Goal: Navigation & Orientation: Find specific page/section

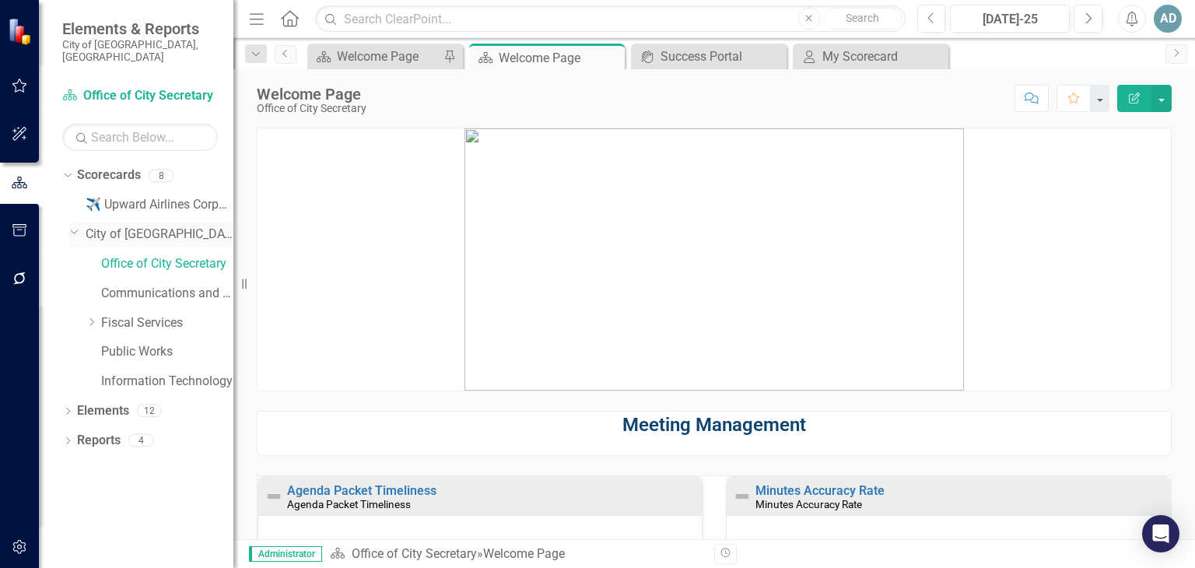
click at [166, 226] on link "City of [GEOGRAPHIC_DATA], [GEOGRAPHIC_DATA]" at bounding box center [160, 235] width 148 height 18
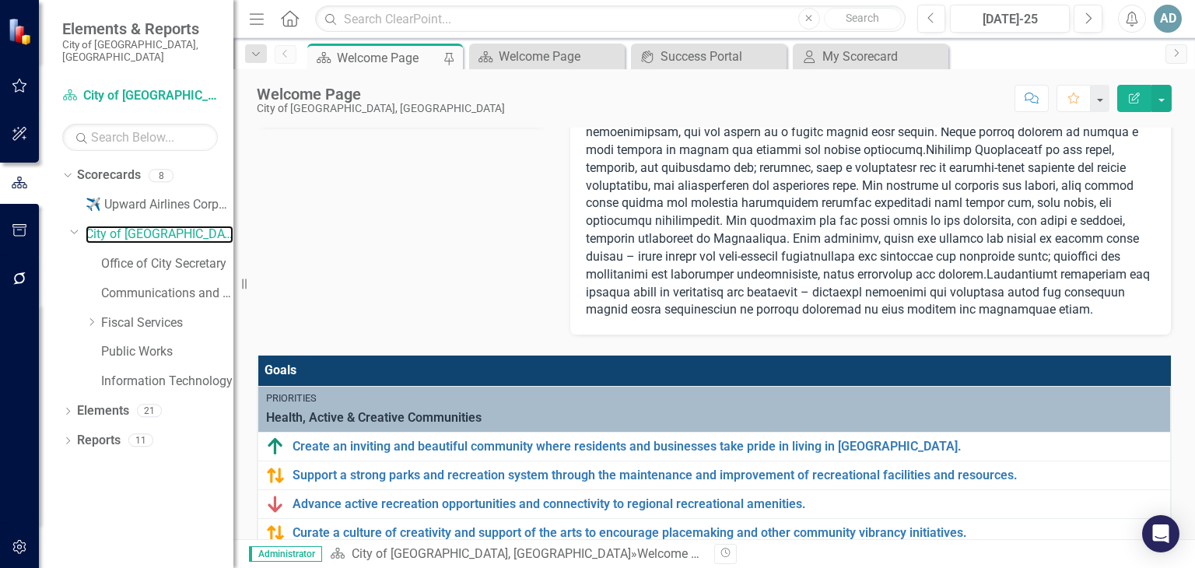
scroll to position [467, 0]
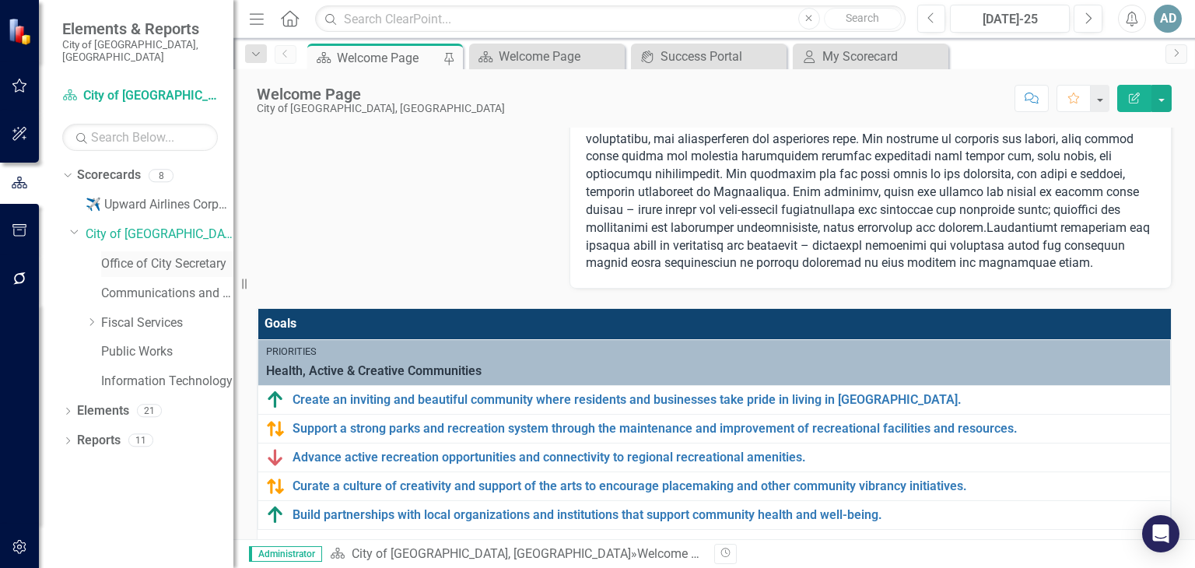
click at [189, 255] on link "Office of City Secretary" at bounding box center [167, 264] width 132 height 18
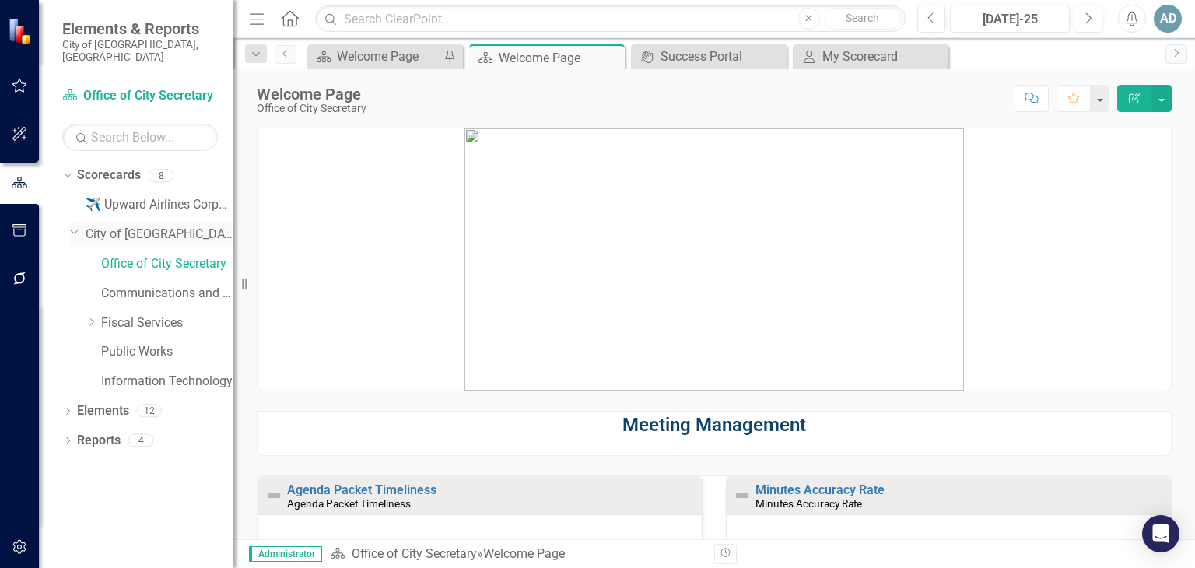
click at [163, 226] on link "City of [GEOGRAPHIC_DATA], [GEOGRAPHIC_DATA]" at bounding box center [160, 235] width 148 height 18
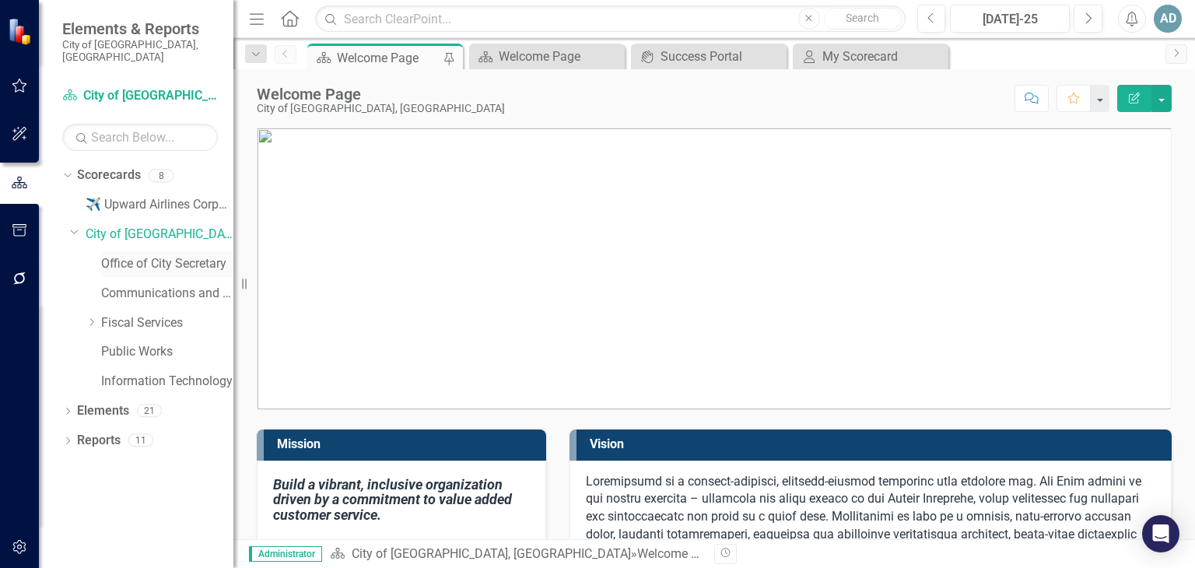
click at [128, 255] on link "Office of City Secretary" at bounding box center [167, 264] width 132 height 18
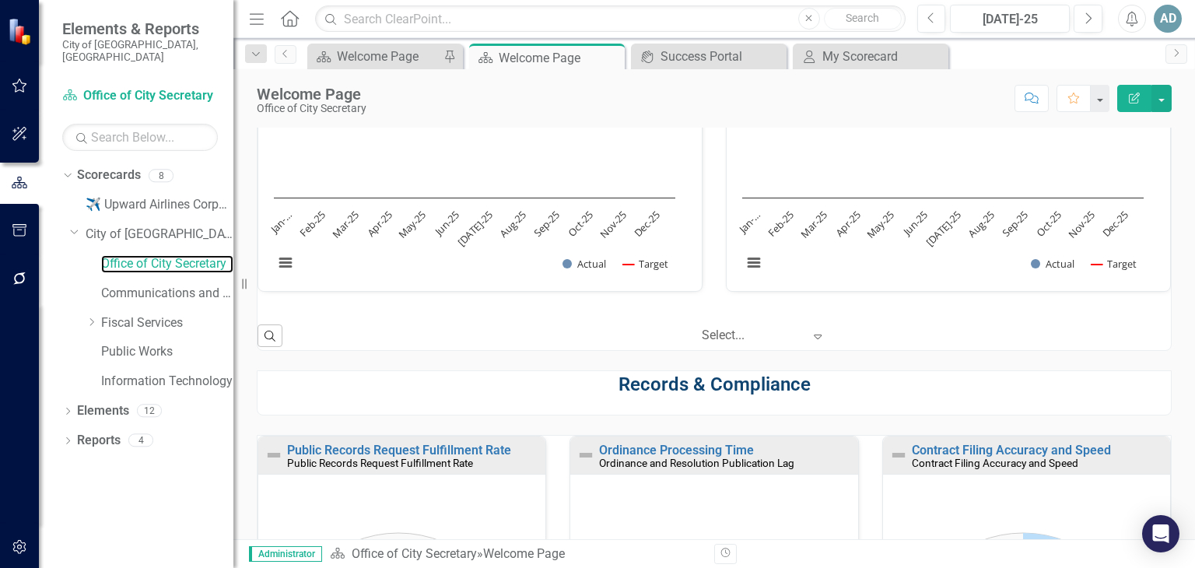
scroll to position [467, 0]
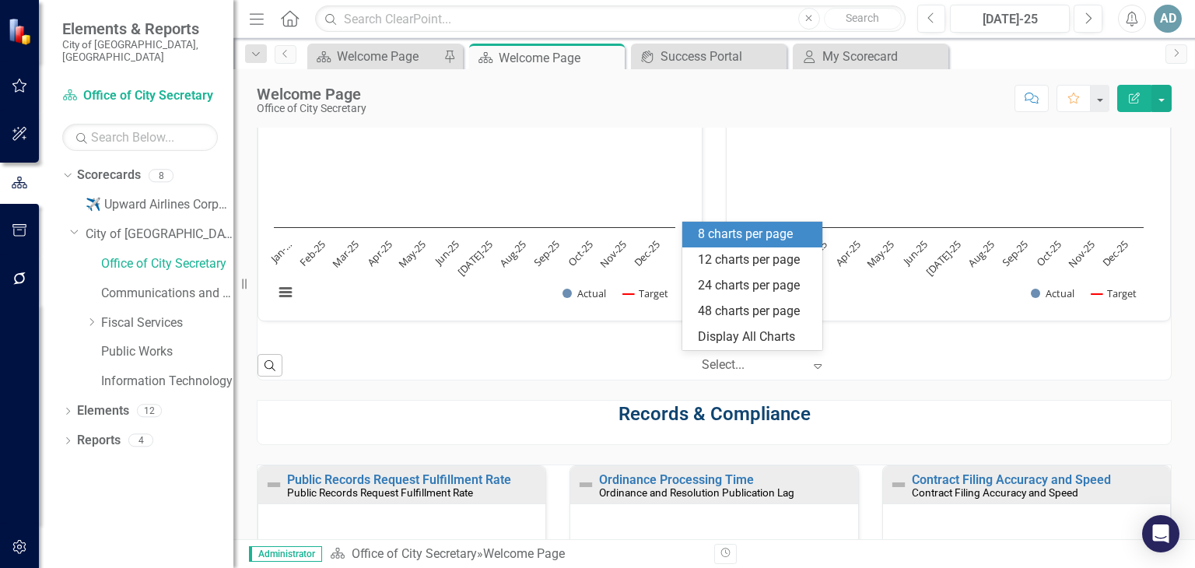
click at [523, 362] on icon "Expand" at bounding box center [818, 365] width 16 height 12
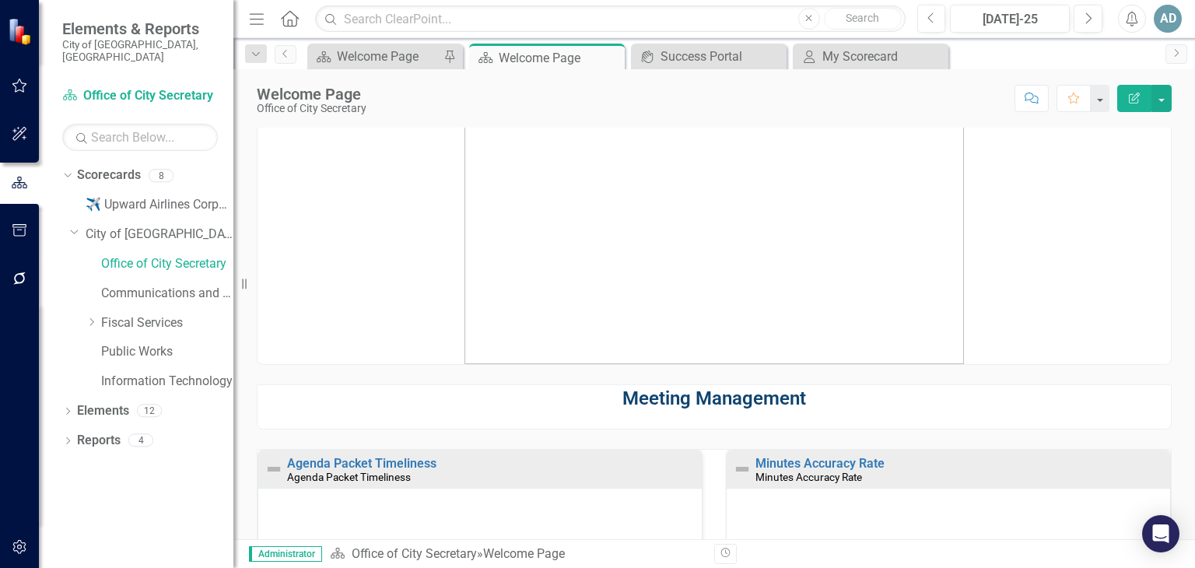
scroll to position [0, 0]
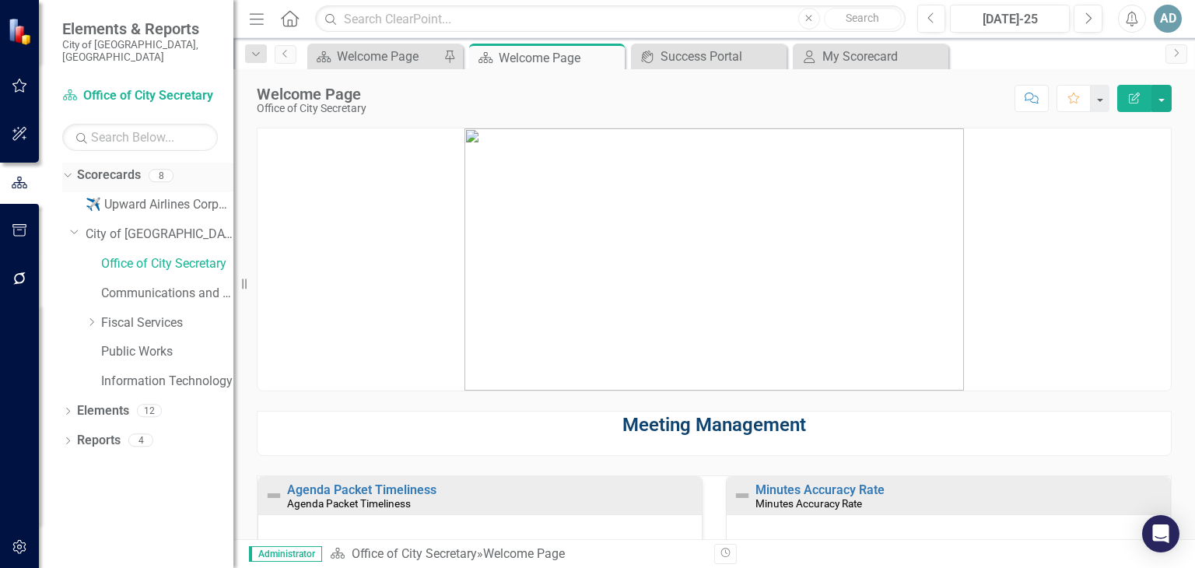
click at [127, 166] on link "Scorecards" at bounding box center [109, 175] width 64 height 18
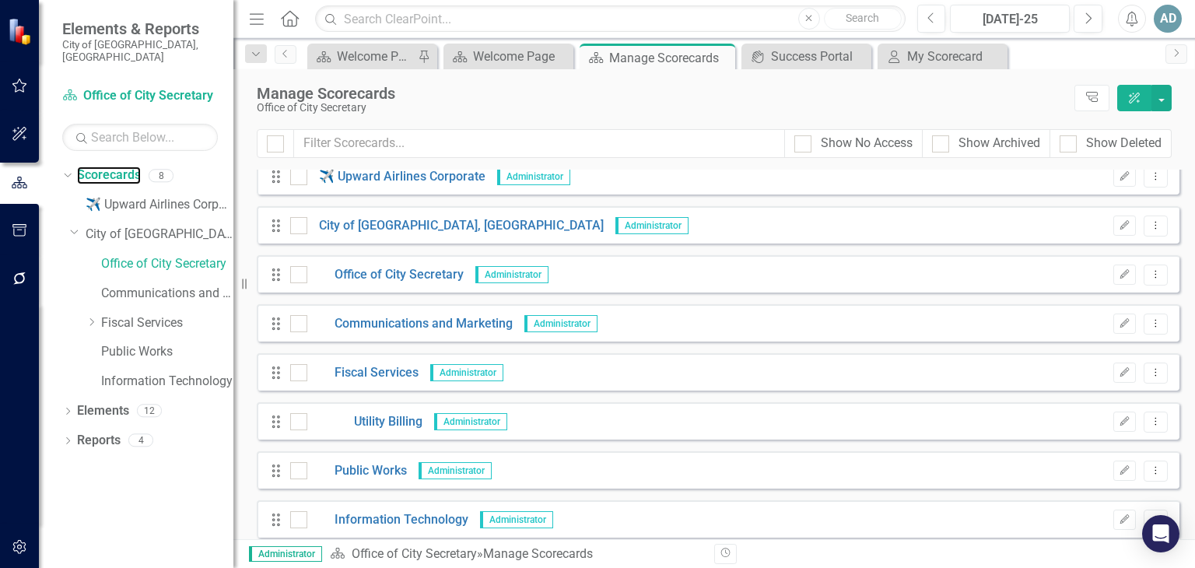
scroll to position [22, 0]
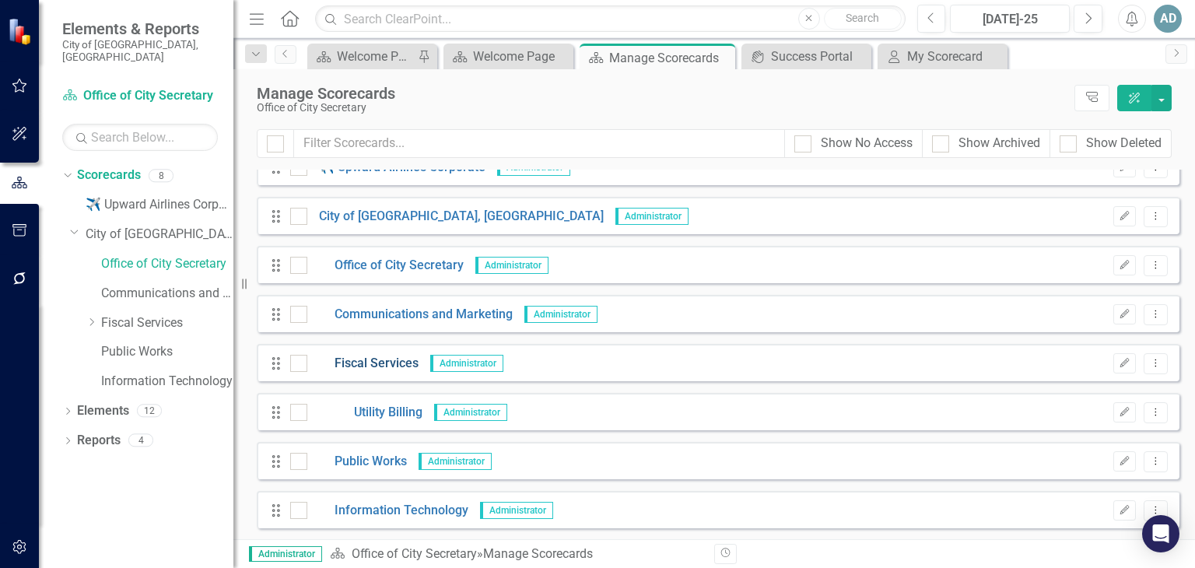
click at [376, 361] on link "Fiscal Services" at bounding box center [362, 364] width 111 height 18
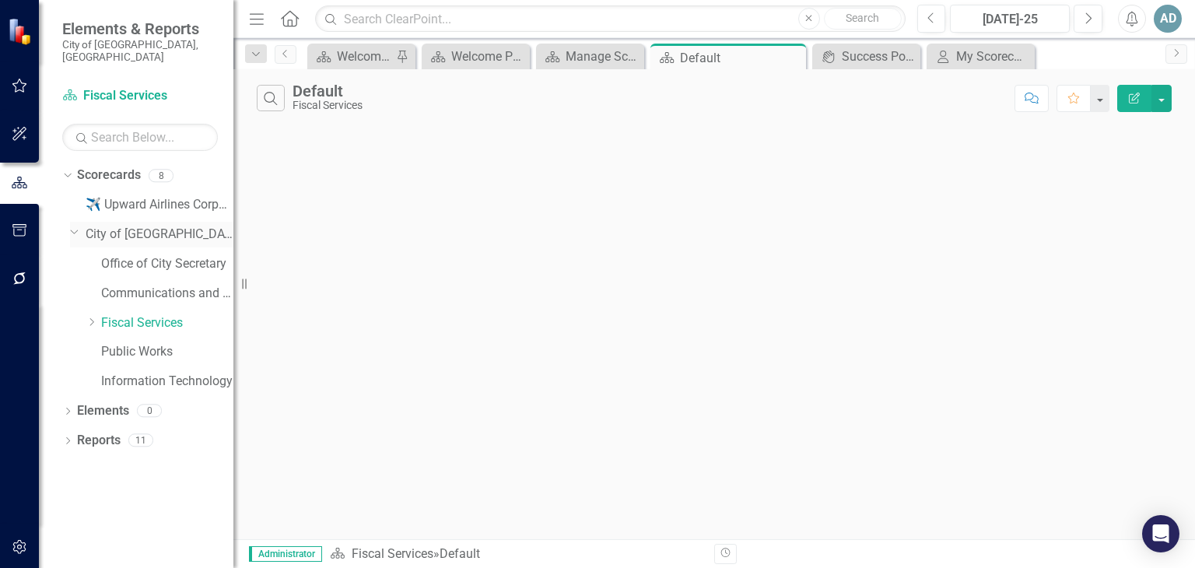
click at [146, 226] on link "City of [GEOGRAPHIC_DATA], [GEOGRAPHIC_DATA]" at bounding box center [160, 235] width 148 height 18
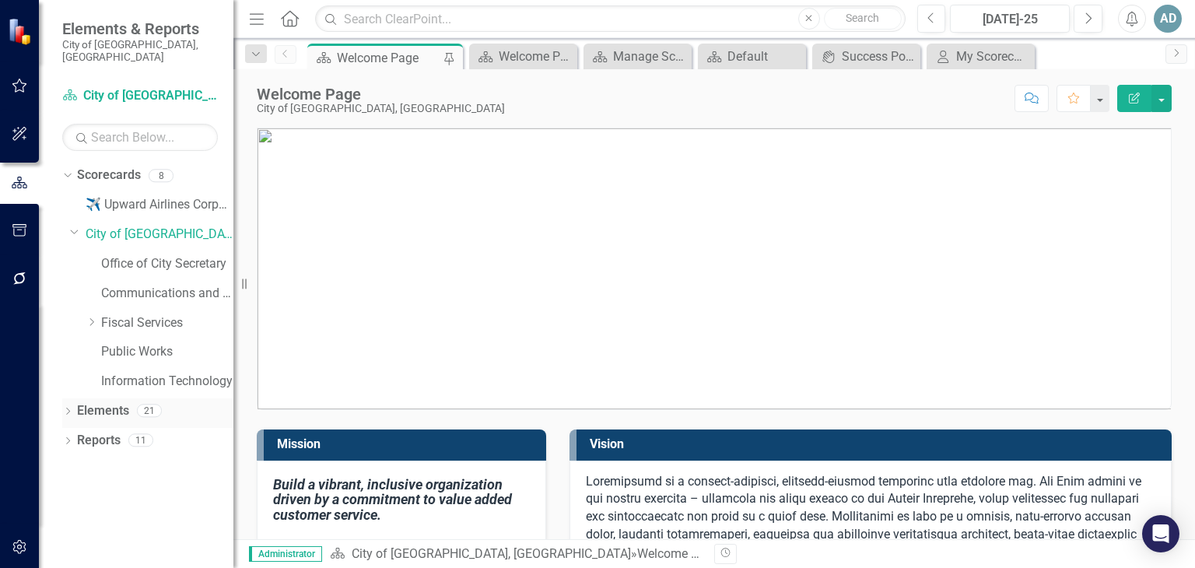
click at [79, 402] on link "Elements" at bounding box center [103, 411] width 52 height 18
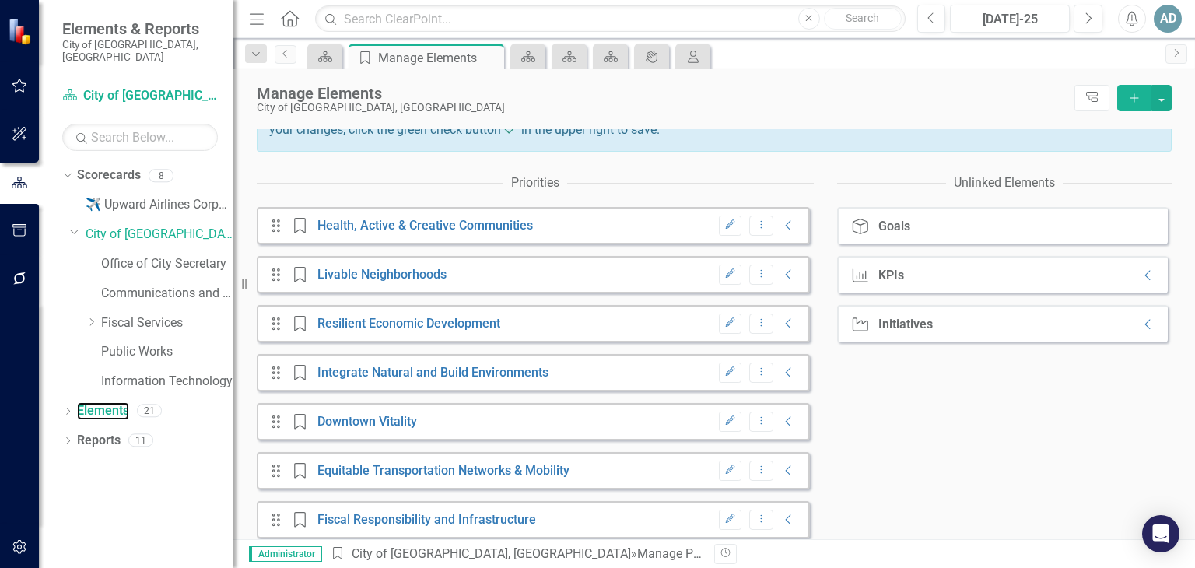
scroll to position [217, 0]
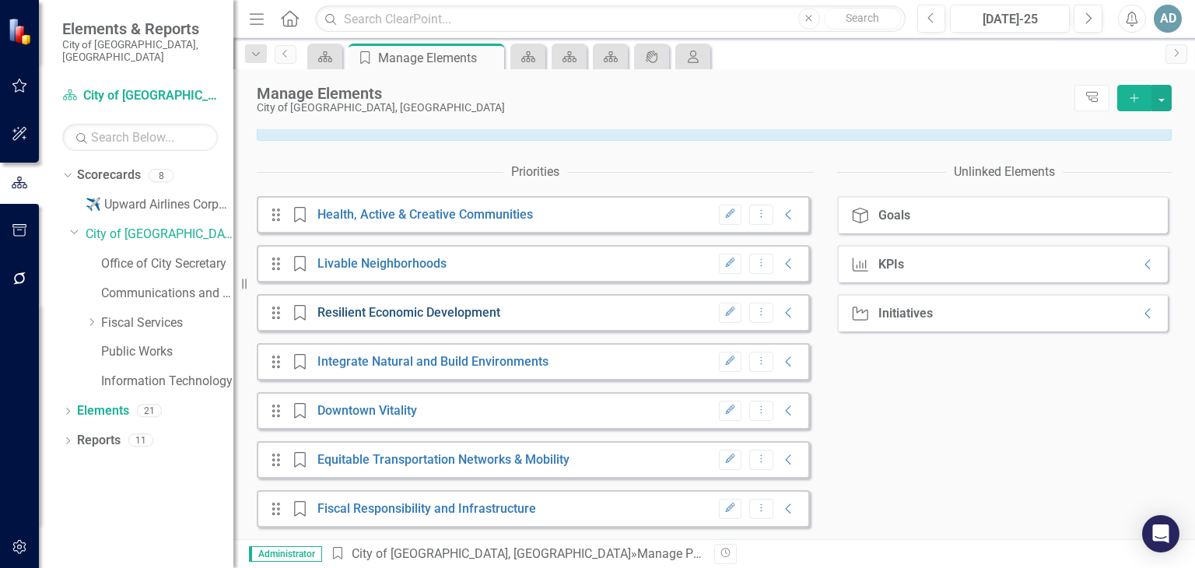
click at [383, 312] on link "Resilient Economic Development" at bounding box center [408, 312] width 183 height 15
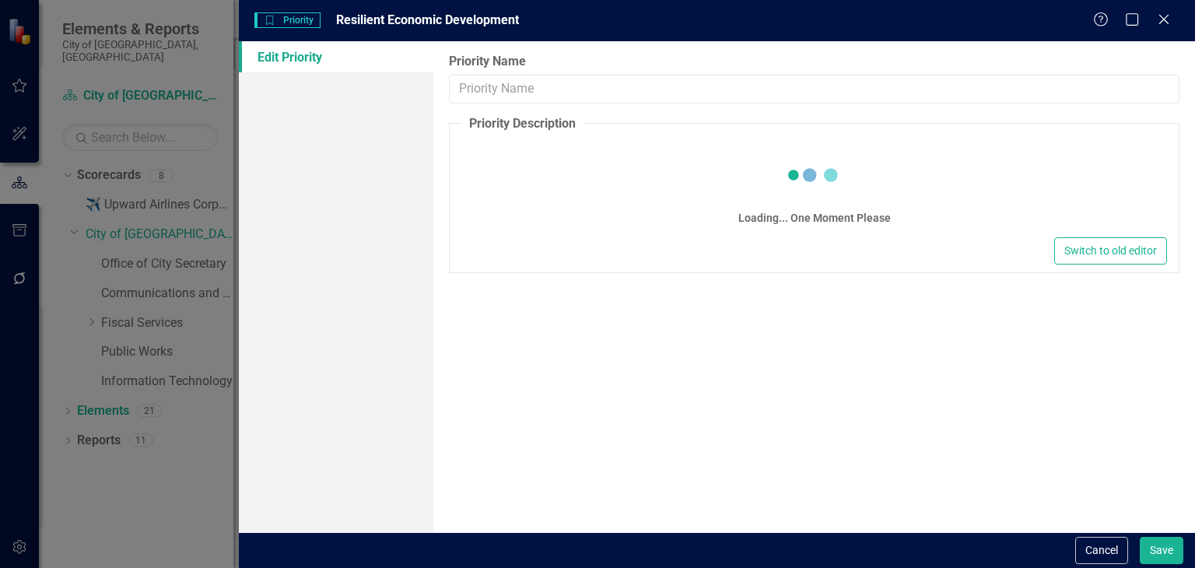
type input "Resilient Economic Development"
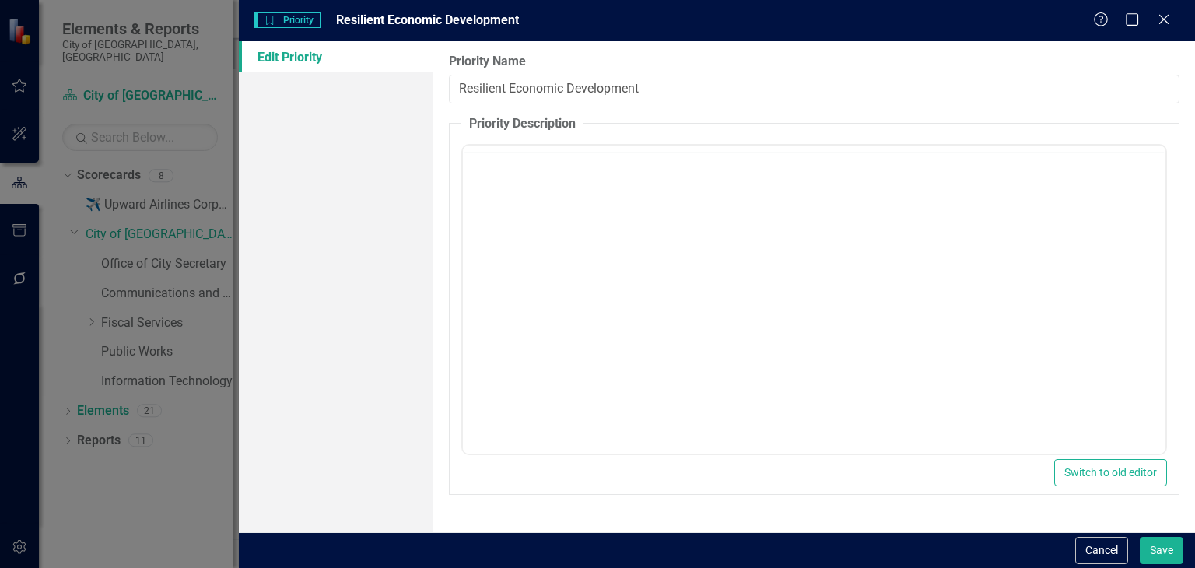
scroll to position [0, 0]
click at [523, 552] on button "Cancel" at bounding box center [1101, 550] width 53 height 27
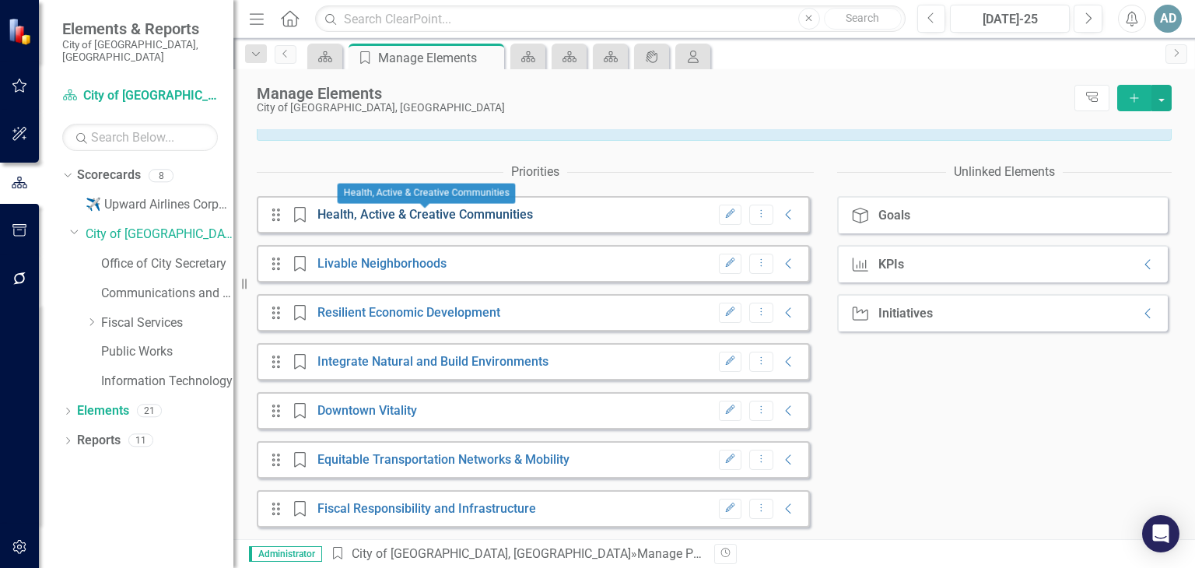
click at [447, 214] on link "Health, Active & Creative Communities" at bounding box center [424, 214] width 215 height 15
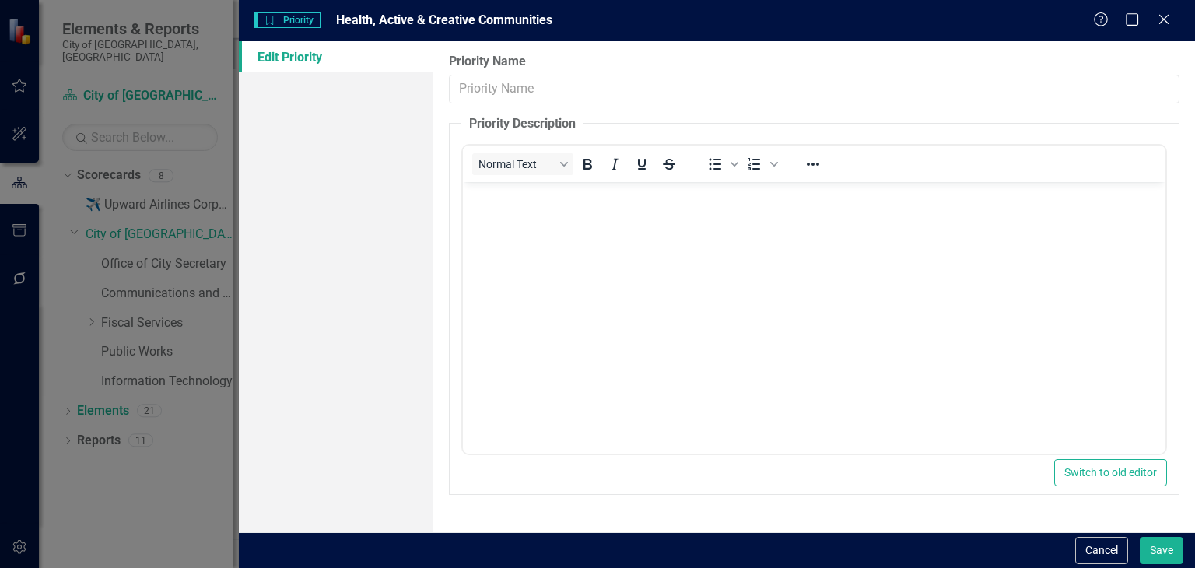
type input "Health, Active & Creative Communities"
click at [523, 551] on button "Save" at bounding box center [1161, 550] width 44 height 27
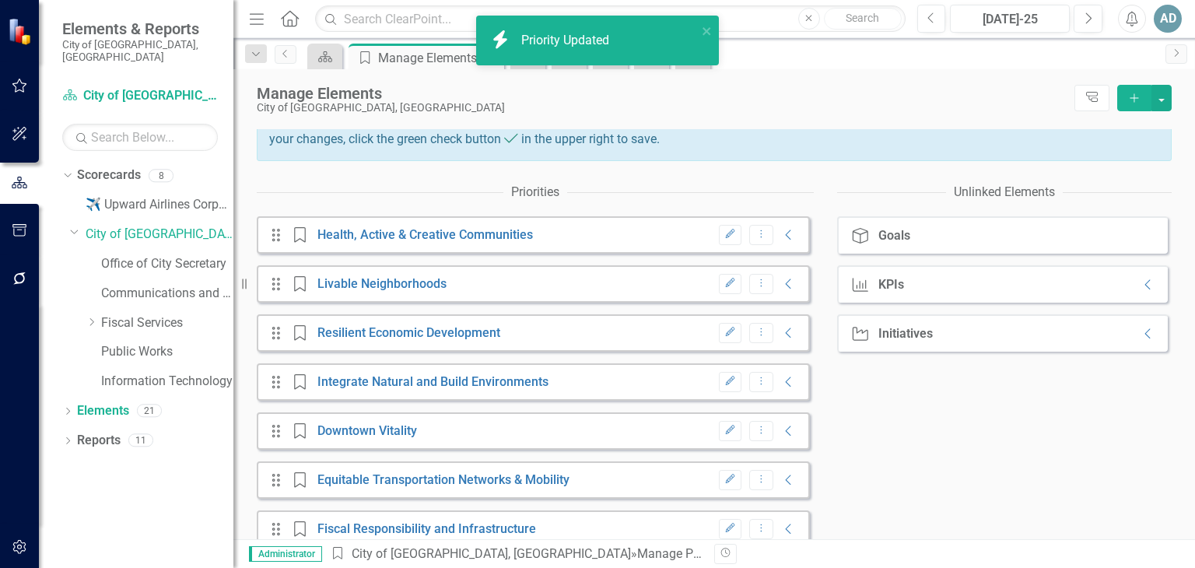
scroll to position [217, 0]
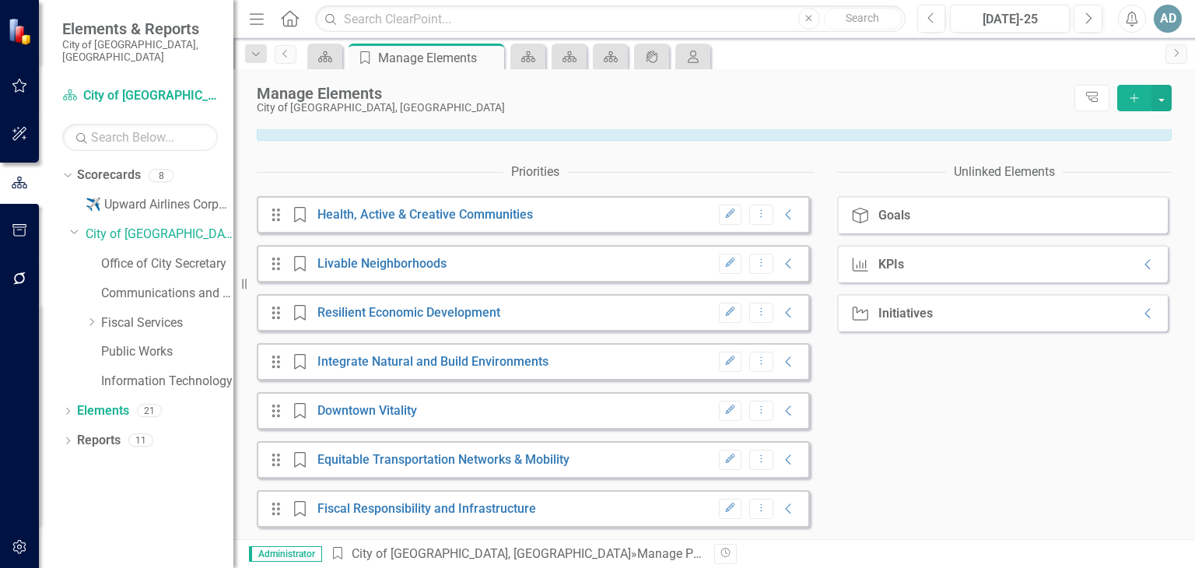
click at [523, 222] on div "Goals" at bounding box center [894, 215] width 32 height 14
click at [523, 216] on div "Goals" at bounding box center [894, 215] width 32 height 14
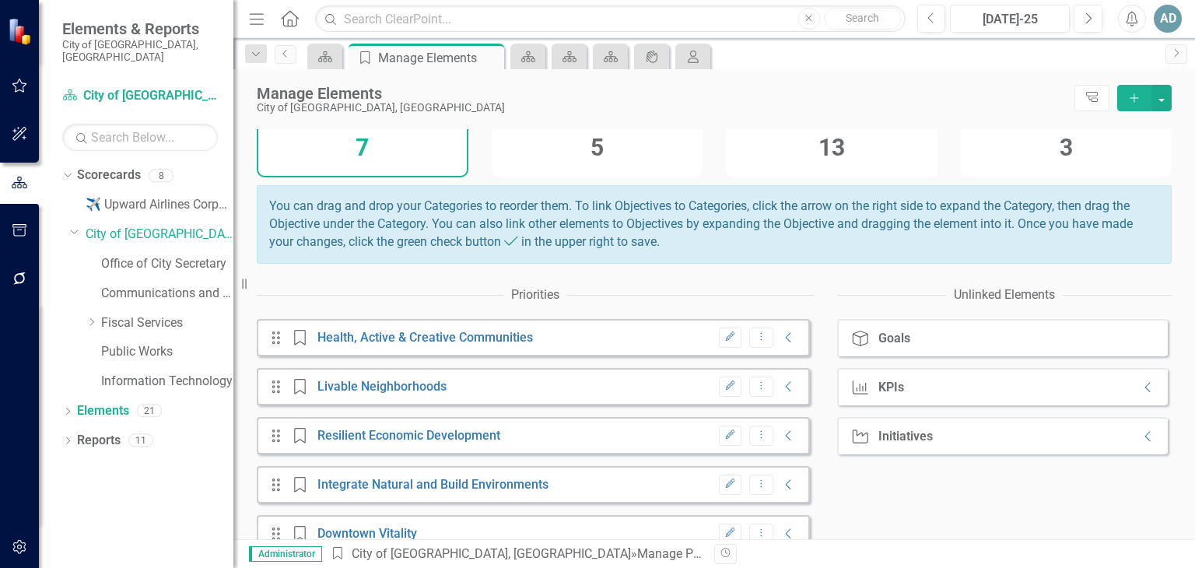
scroll to position [0, 0]
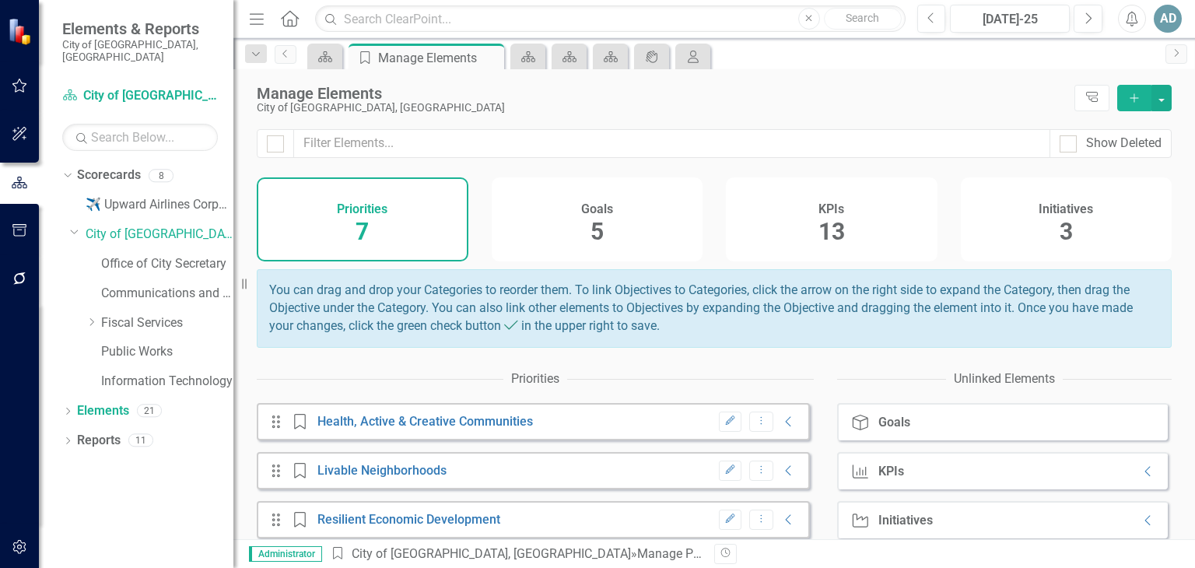
click at [523, 209] on h4 "Goals" at bounding box center [597, 209] width 32 height 14
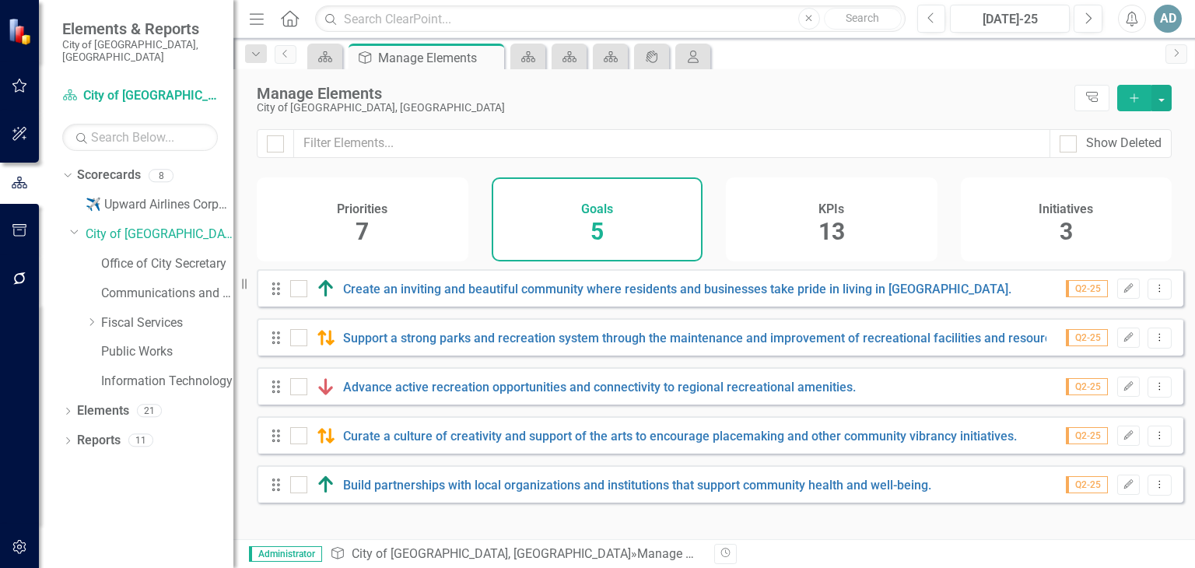
click at [397, 224] on div "Priorities 7" at bounding box center [363, 219] width 212 height 84
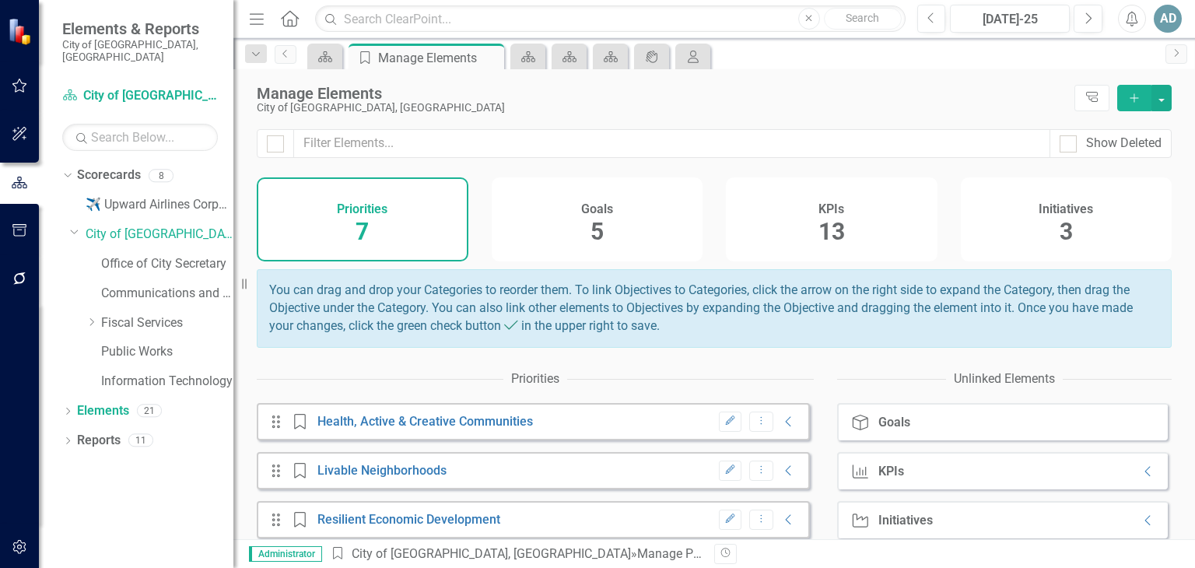
click at [523, 219] on span "5" at bounding box center [596, 231] width 13 height 27
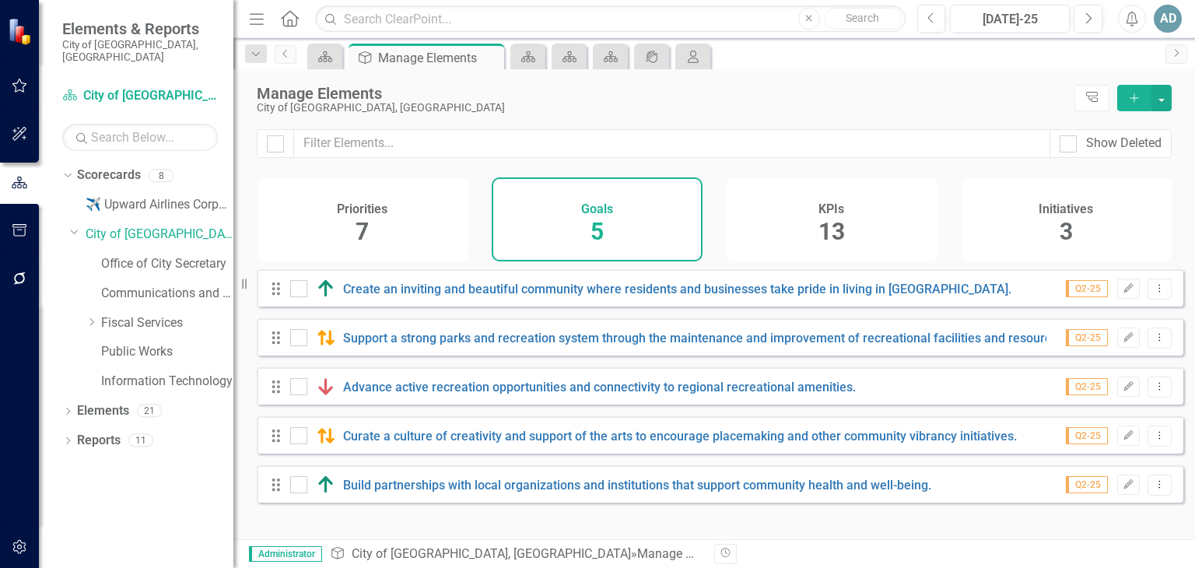
click at [523, 215] on h4 "KPIs" at bounding box center [831, 209] width 26 height 14
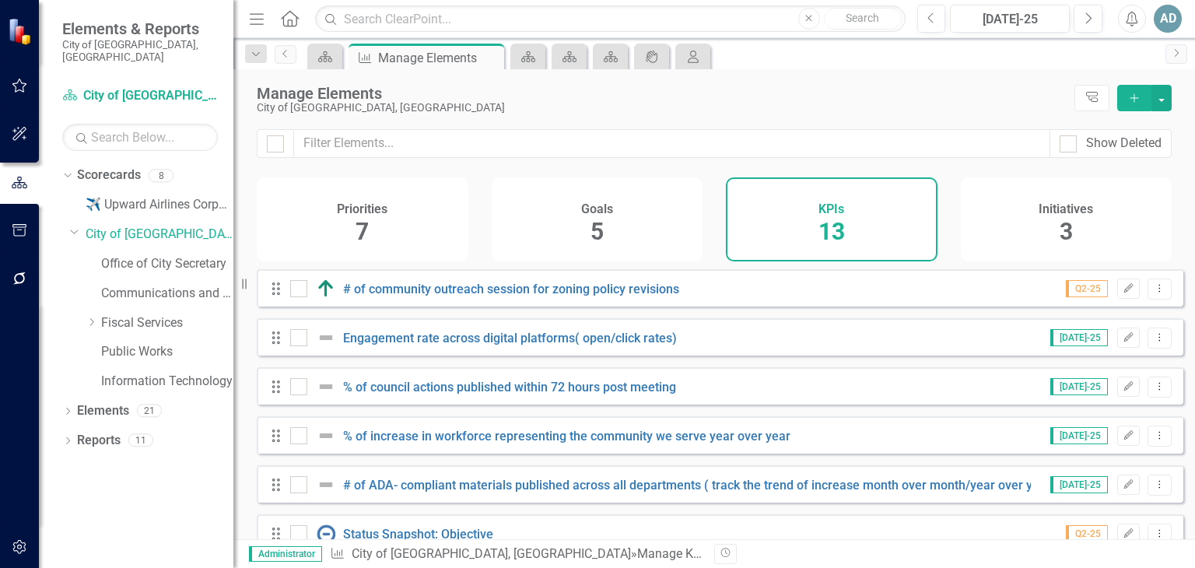
click at [523, 234] on span "3" at bounding box center [1065, 231] width 13 height 27
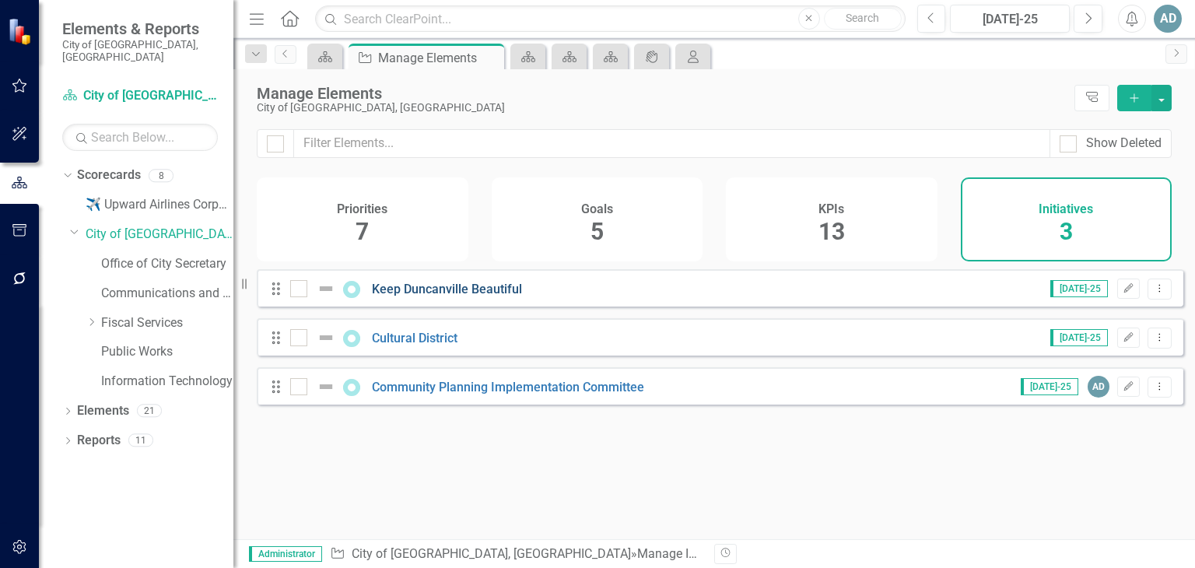
click at [409, 296] on link "Keep Duncanville Beautiful" at bounding box center [447, 289] width 150 height 15
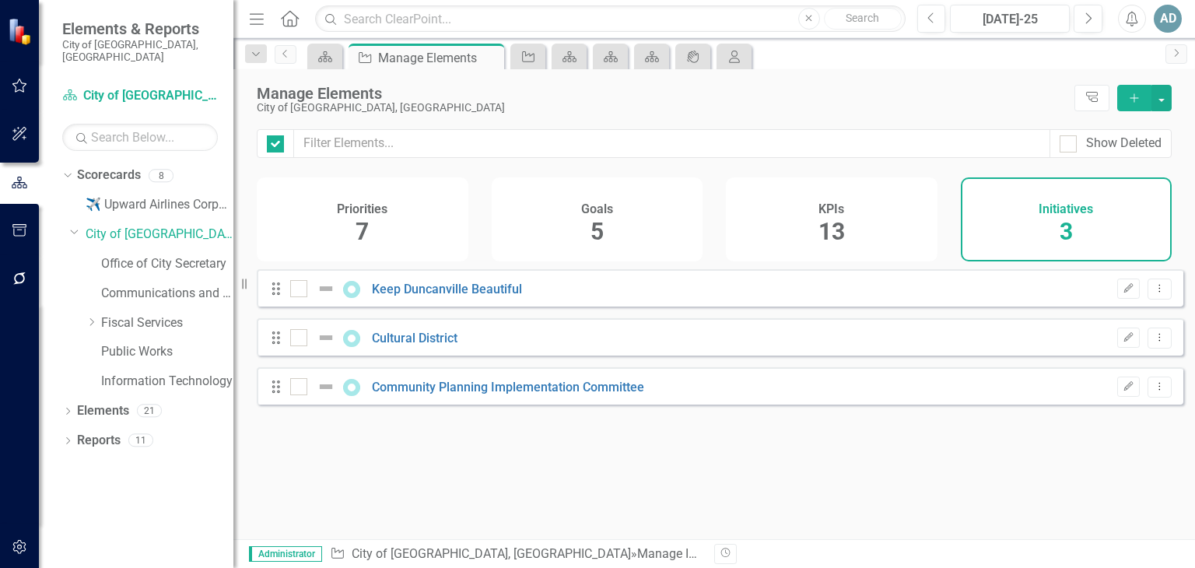
checkbox input "false"
click at [429, 345] on link "Cultural District" at bounding box center [415, 338] width 86 height 15
checkbox input "false"
click at [74, 398] on div "Dropdown Elements 21" at bounding box center [147, 413] width 171 height 30
click at [73, 401] on div "Dropdown Elements 21" at bounding box center [147, 413] width 171 height 30
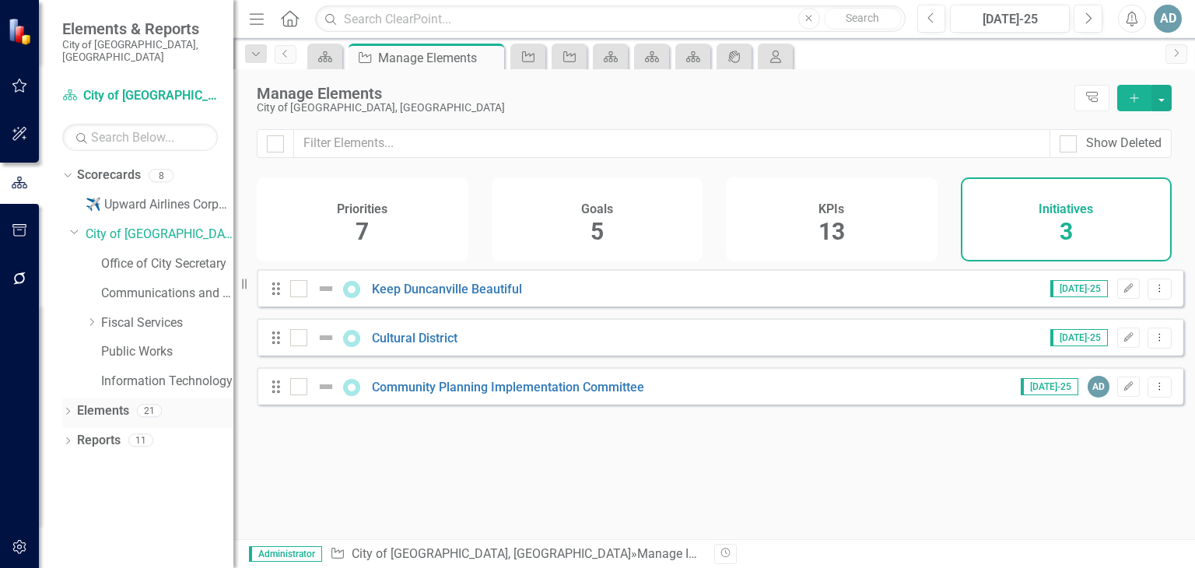
click at [115, 402] on link "Elements" at bounding box center [103, 411] width 52 height 18
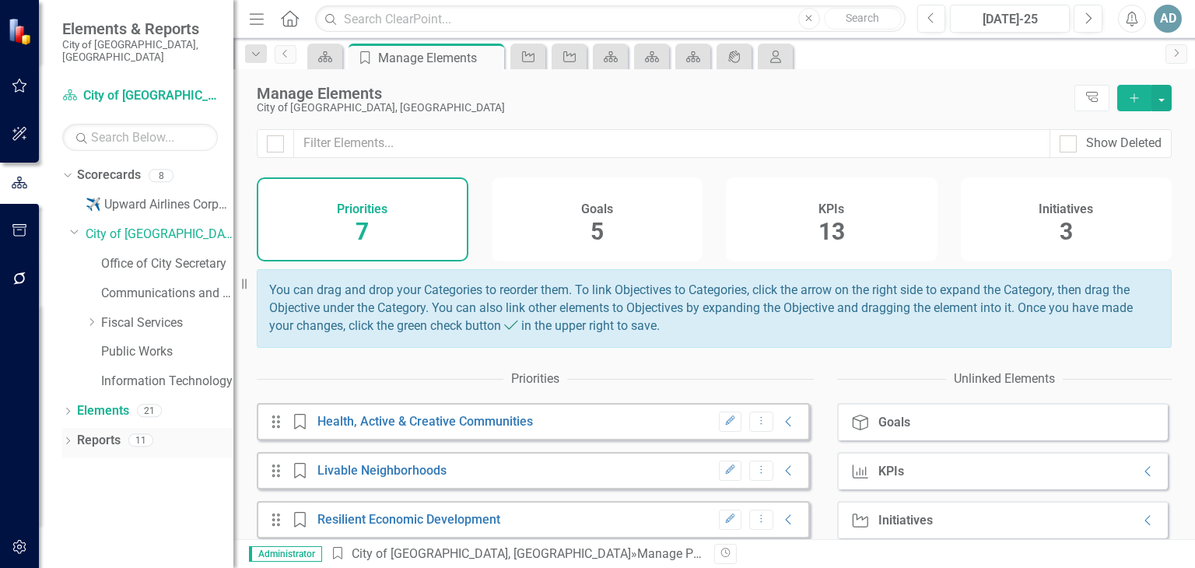
click at [89, 432] on link "Reports" at bounding box center [99, 441] width 44 height 18
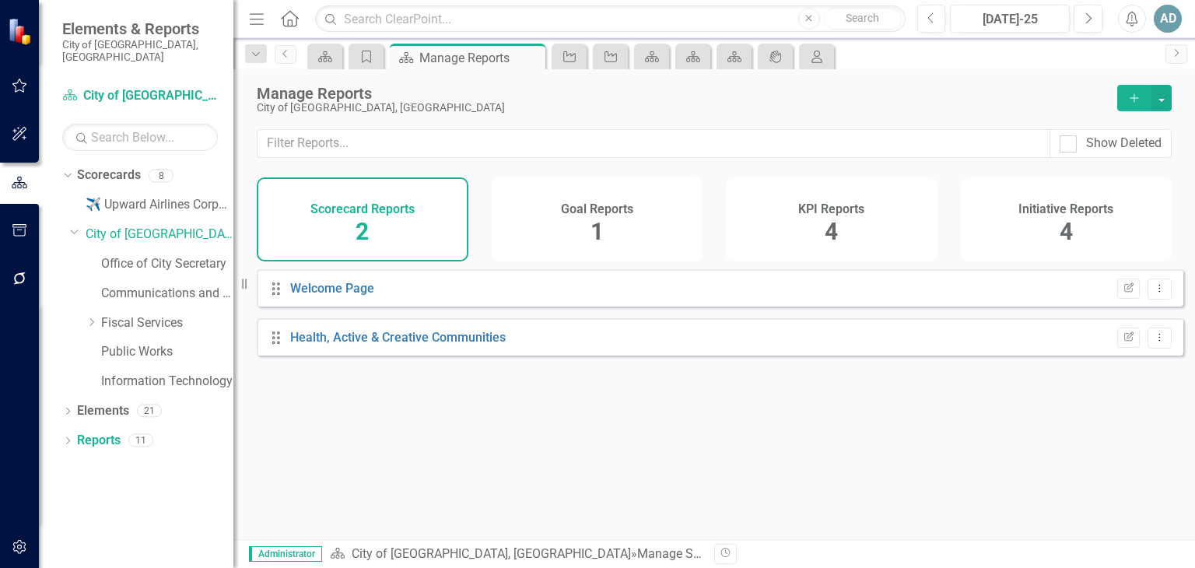
click at [349, 226] on div "Scorecard Reports 2" at bounding box center [363, 219] width 212 height 84
click at [359, 345] on link "Health, Active & Creative Communities" at bounding box center [397, 337] width 215 height 15
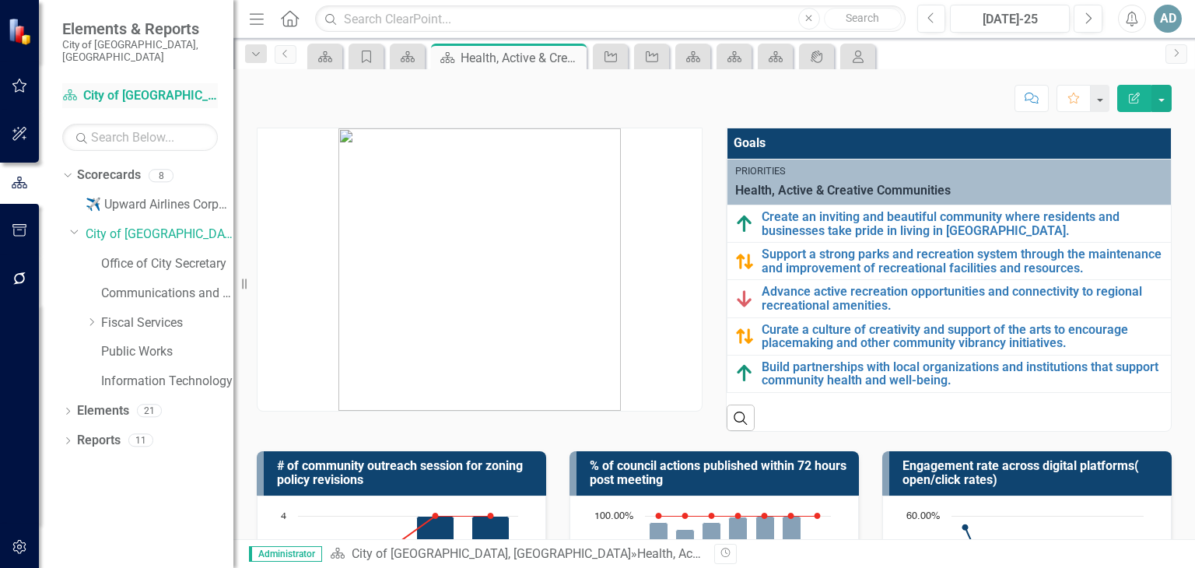
click at [155, 87] on link "Scorecard City of [GEOGRAPHIC_DATA], [GEOGRAPHIC_DATA]" at bounding box center [140, 96] width 156 height 18
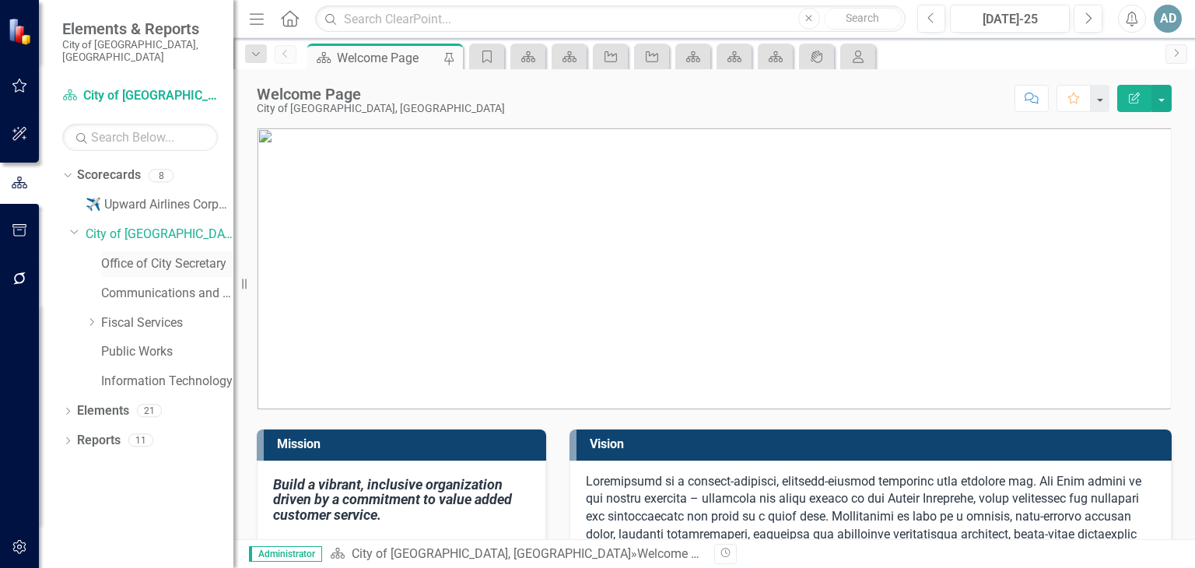
click at [183, 255] on link "Office of City Secretary" at bounding box center [167, 264] width 132 height 18
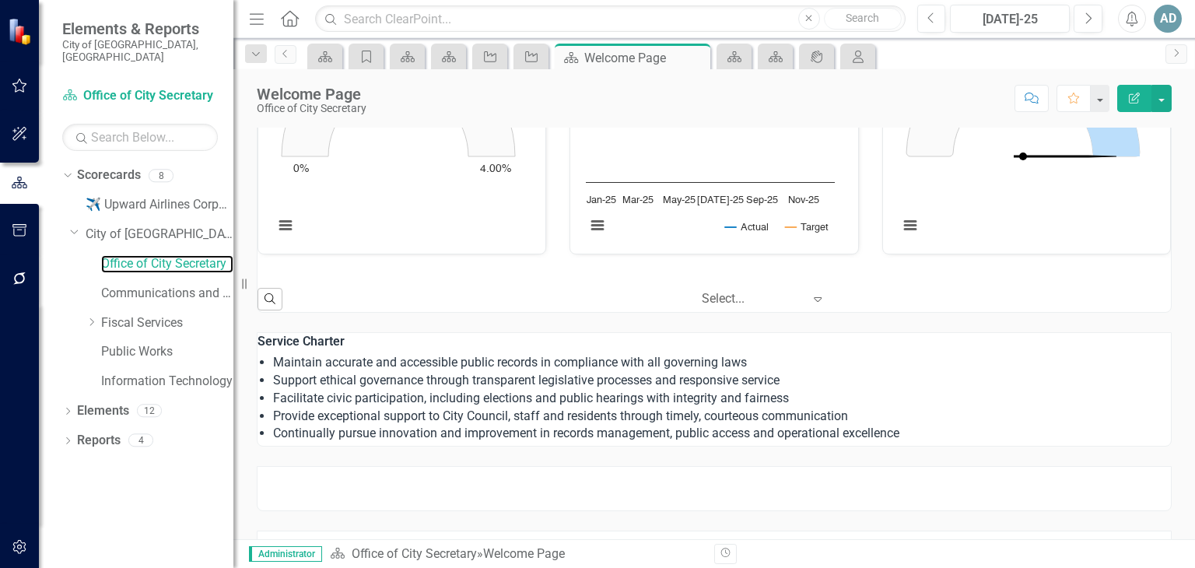
scroll to position [1038, 0]
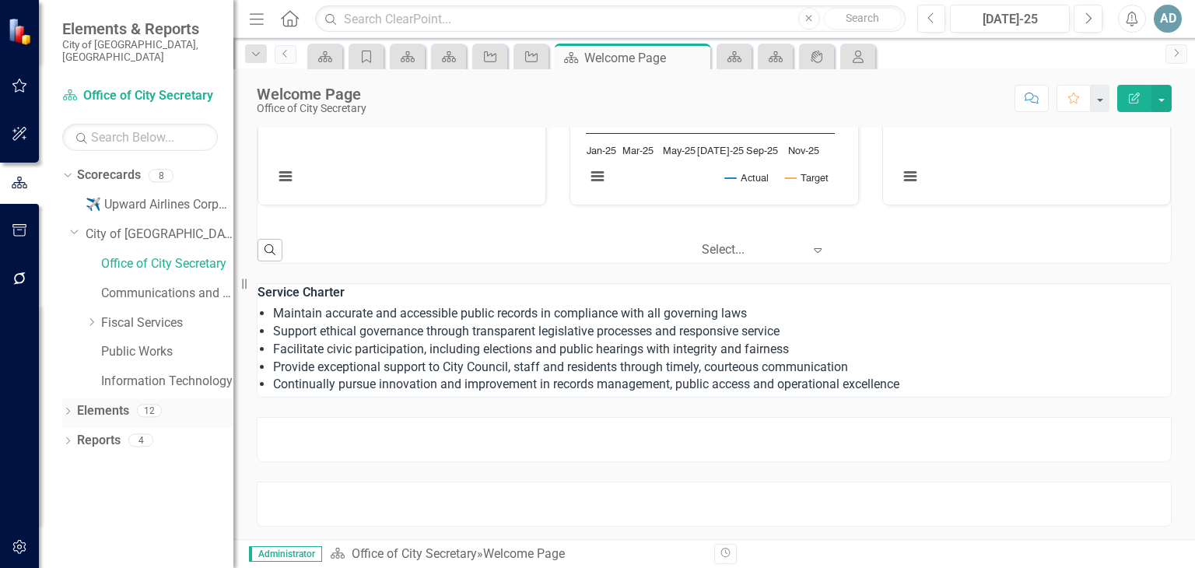
click at [100, 402] on link "Elements" at bounding box center [103, 411] width 52 height 18
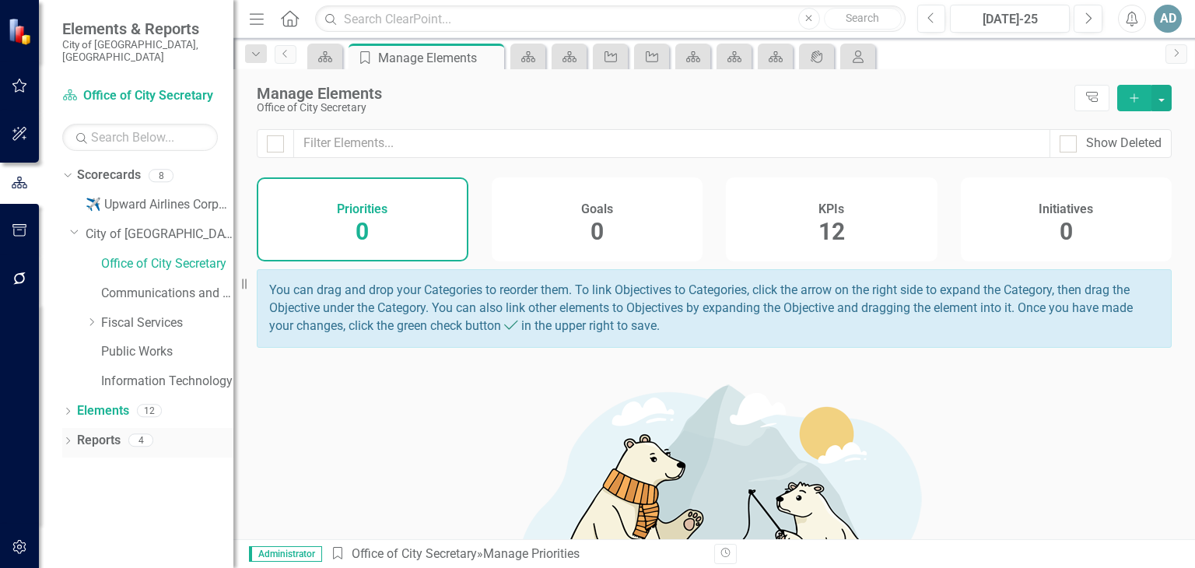
click at [93, 432] on link "Reports" at bounding box center [99, 441] width 44 height 18
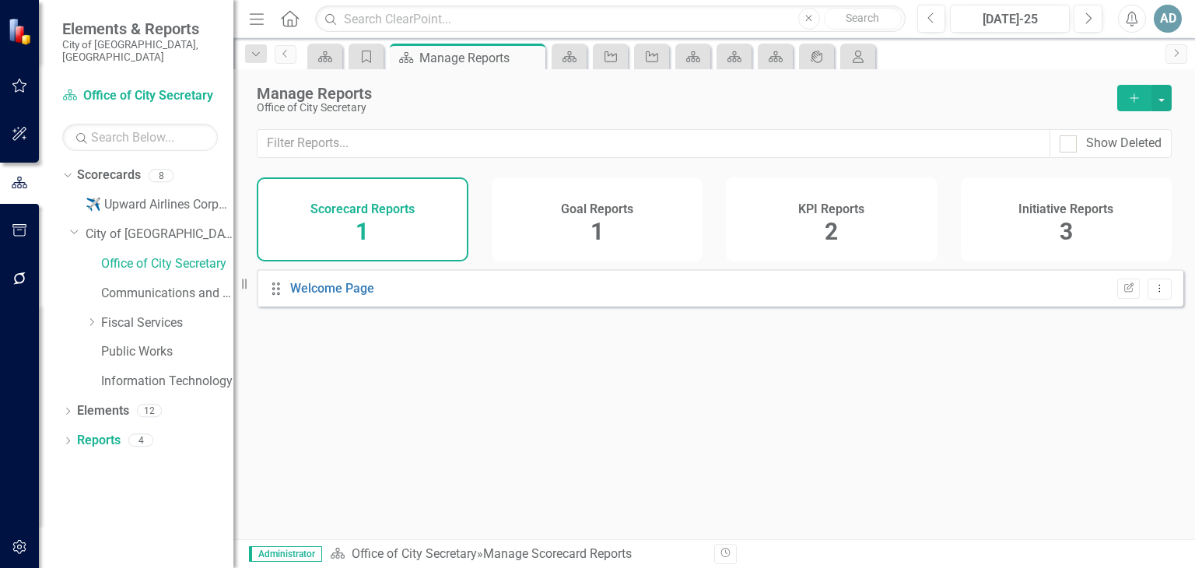
click at [523, 226] on span "3" at bounding box center [1065, 231] width 13 height 27
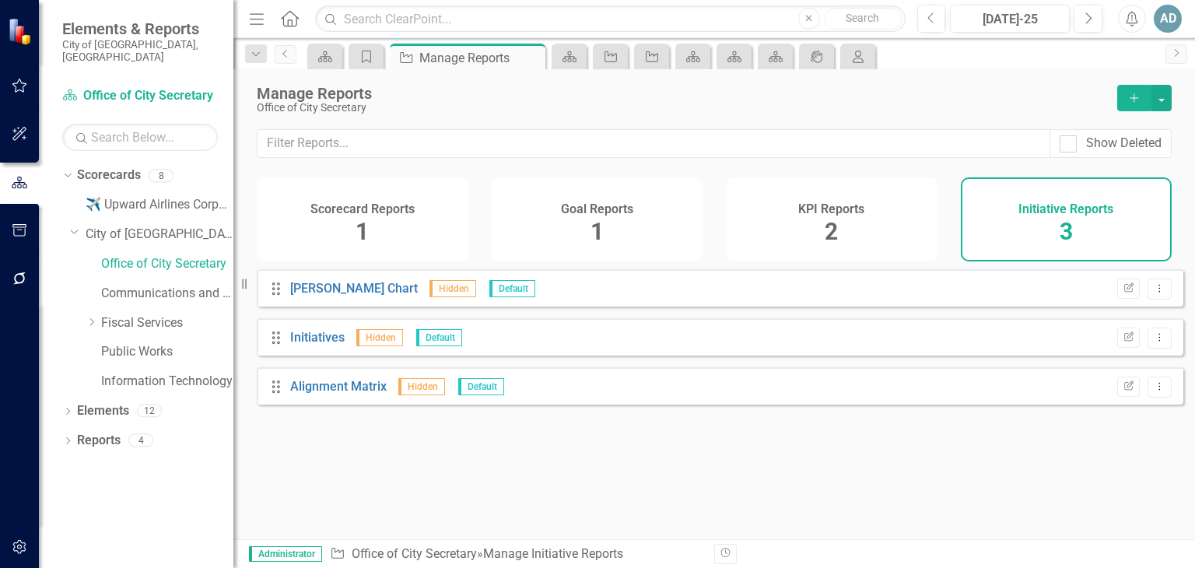
click at [523, 235] on span "2" at bounding box center [830, 231] width 13 height 27
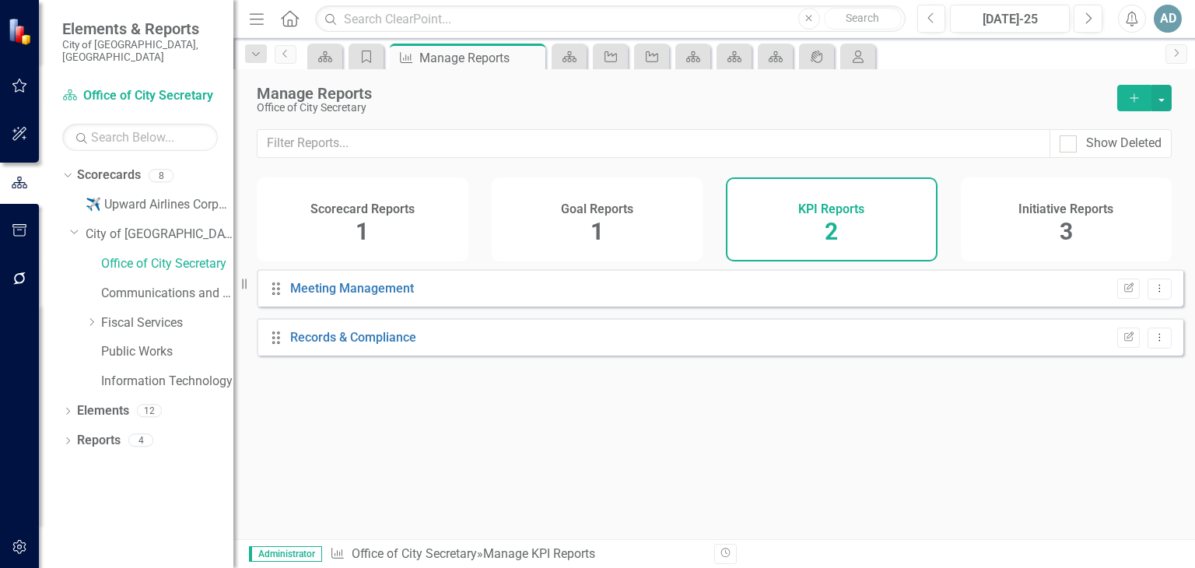
click at [523, 226] on div "Initiative Reports 3" at bounding box center [1067, 219] width 212 height 84
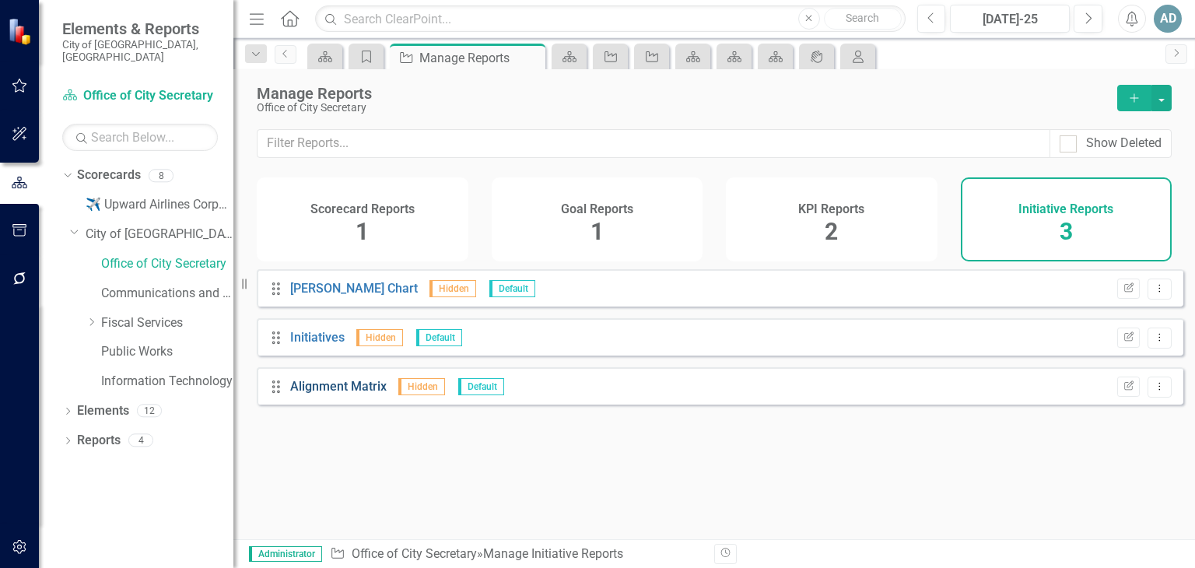
click at [342, 394] on link "Alignment Matrix" at bounding box center [338, 386] width 96 height 15
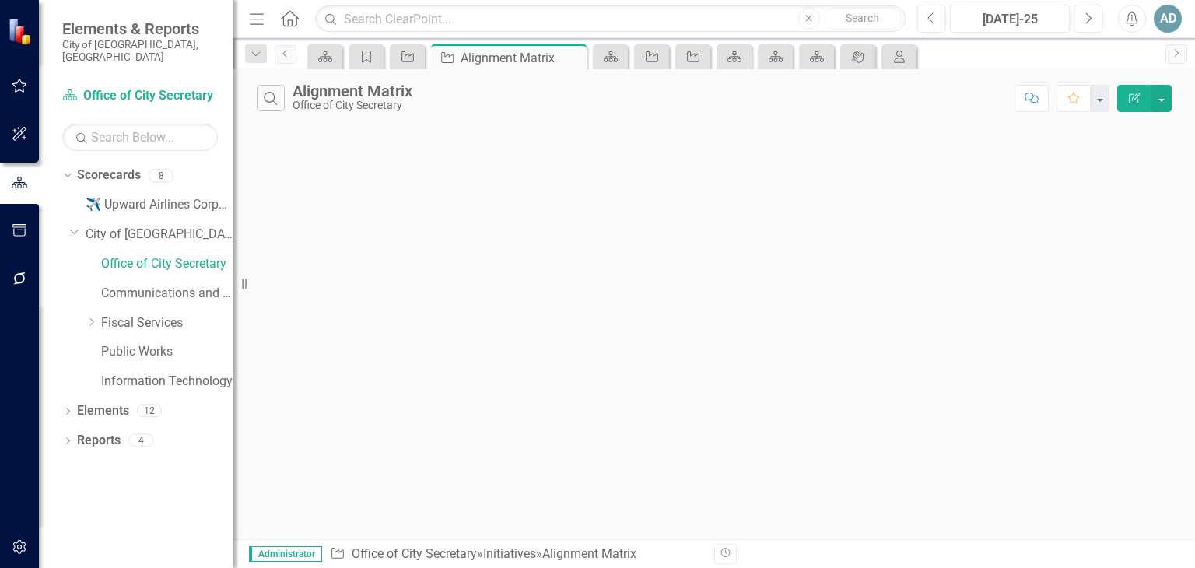
click at [151, 35] on span "Elements & Reports" at bounding box center [140, 28] width 156 height 19
click at [126, 226] on link "City of [GEOGRAPHIC_DATA], [GEOGRAPHIC_DATA]" at bounding box center [160, 235] width 148 height 18
